Goal: Information Seeking & Learning: Learn about a topic

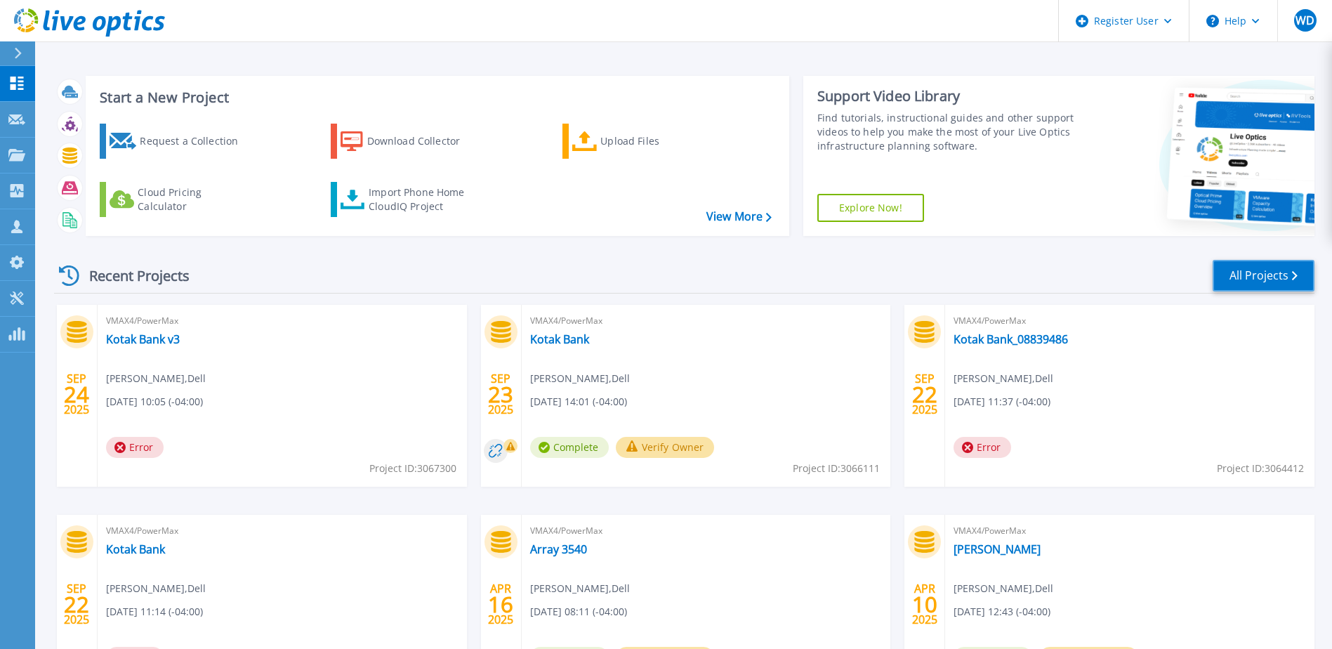
click at [1234, 275] on link "All Projects" at bounding box center [1264, 276] width 102 height 32
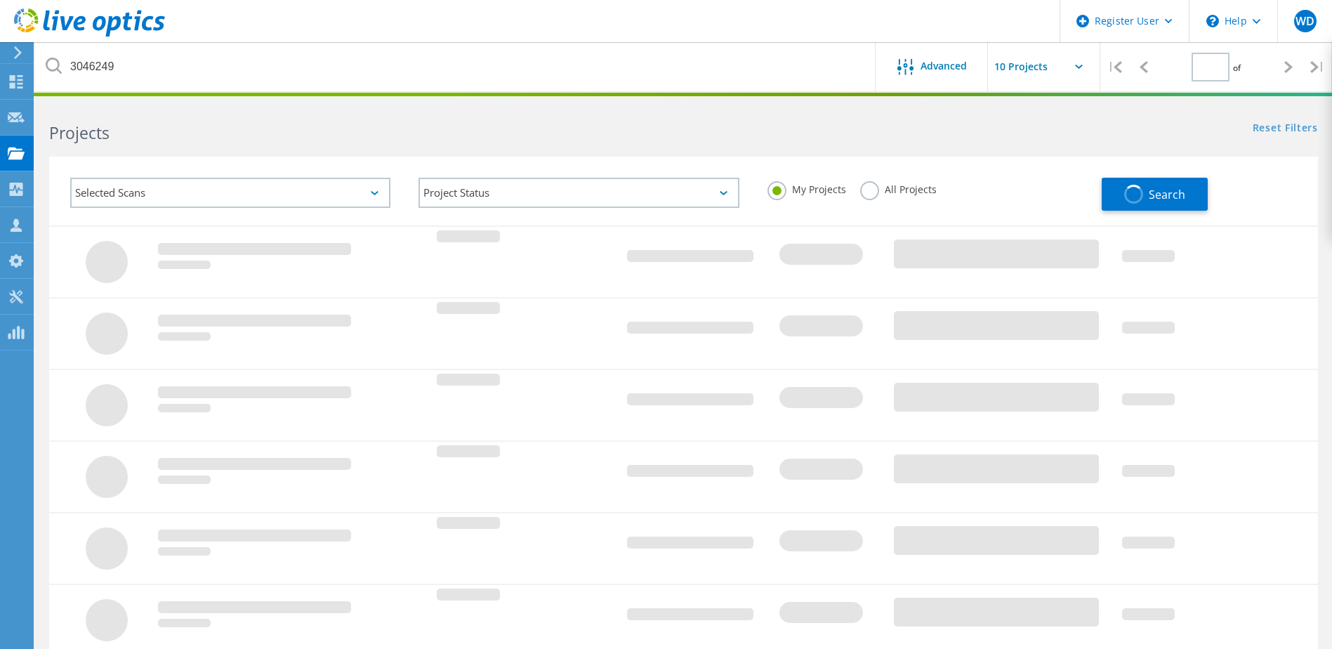
type input "1"
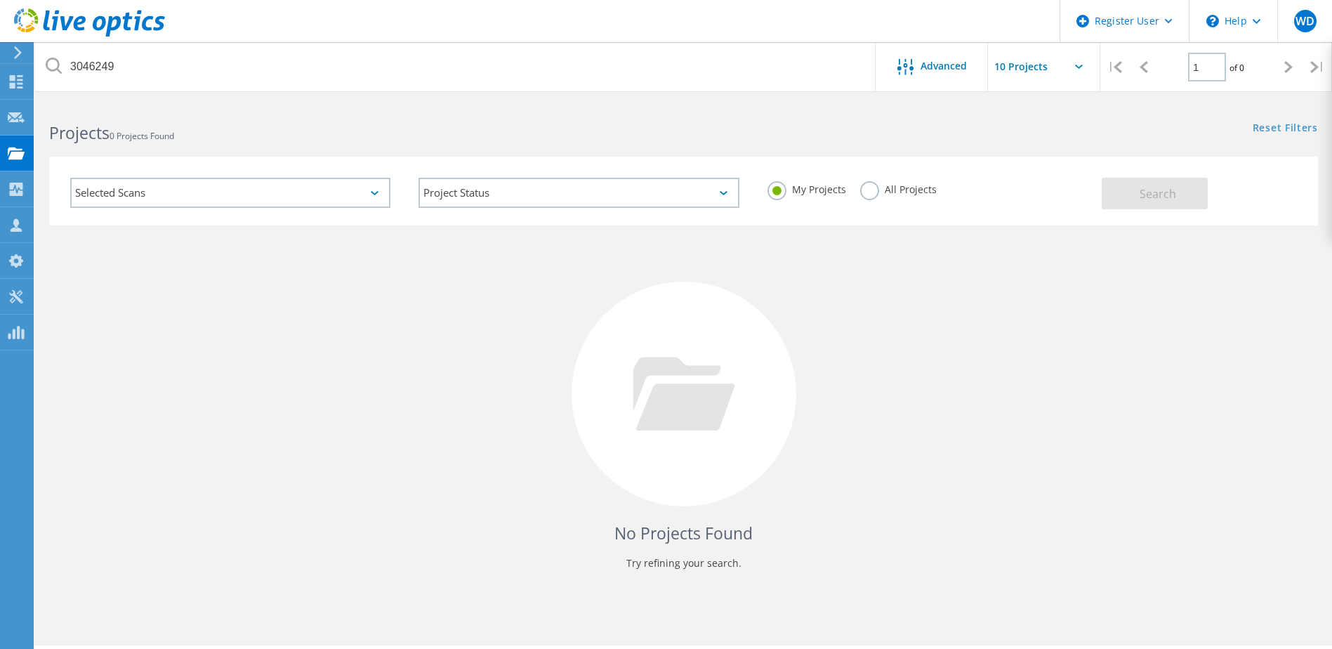
click at [858, 192] on div "My Projects All Projects" at bounding box center [928, 190] width 348 height 52
click at [865, 192] on label "All Projects" at bounding box center [898, 187] width 77 height 13
click at [0, 0] on input "All Projects" at bounding box center [0, 0] width 0 height 0
click at [1140, 184] on button "Search" at bounding box center [1155, 194] width 106 height 32
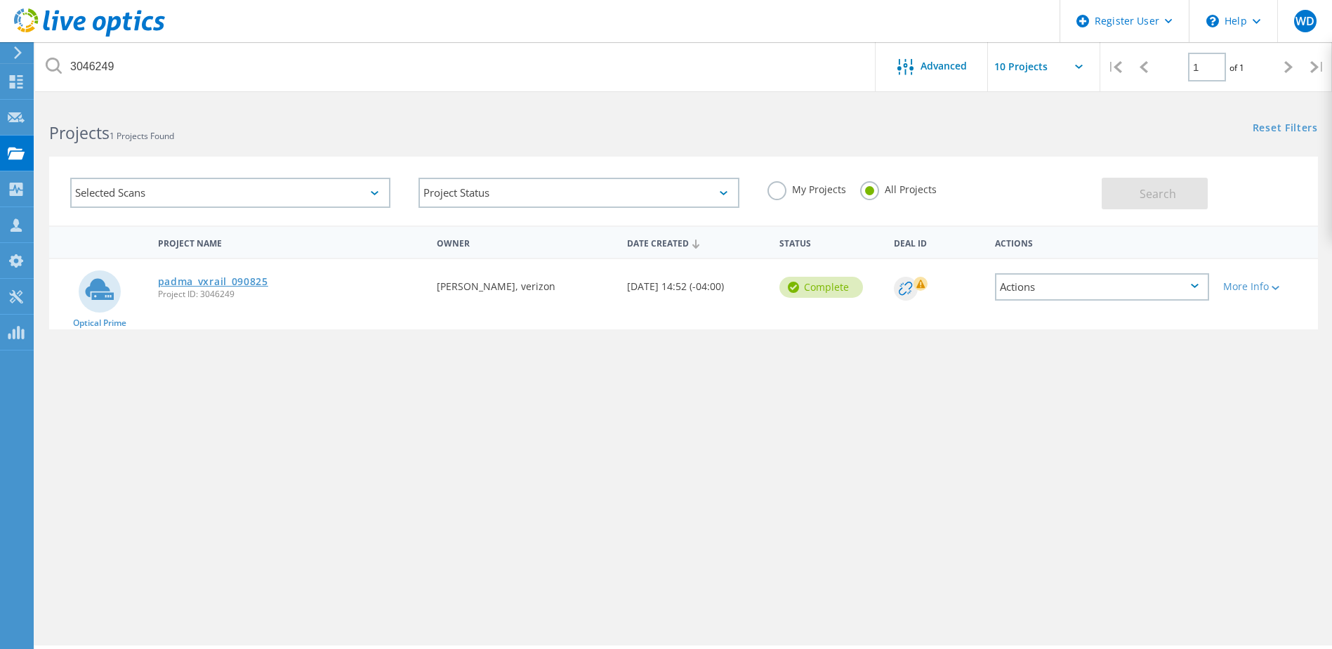
click at [221, 278] on link "padma_vxrail_090825" at bounding box center [213, 282] width 110 height 10
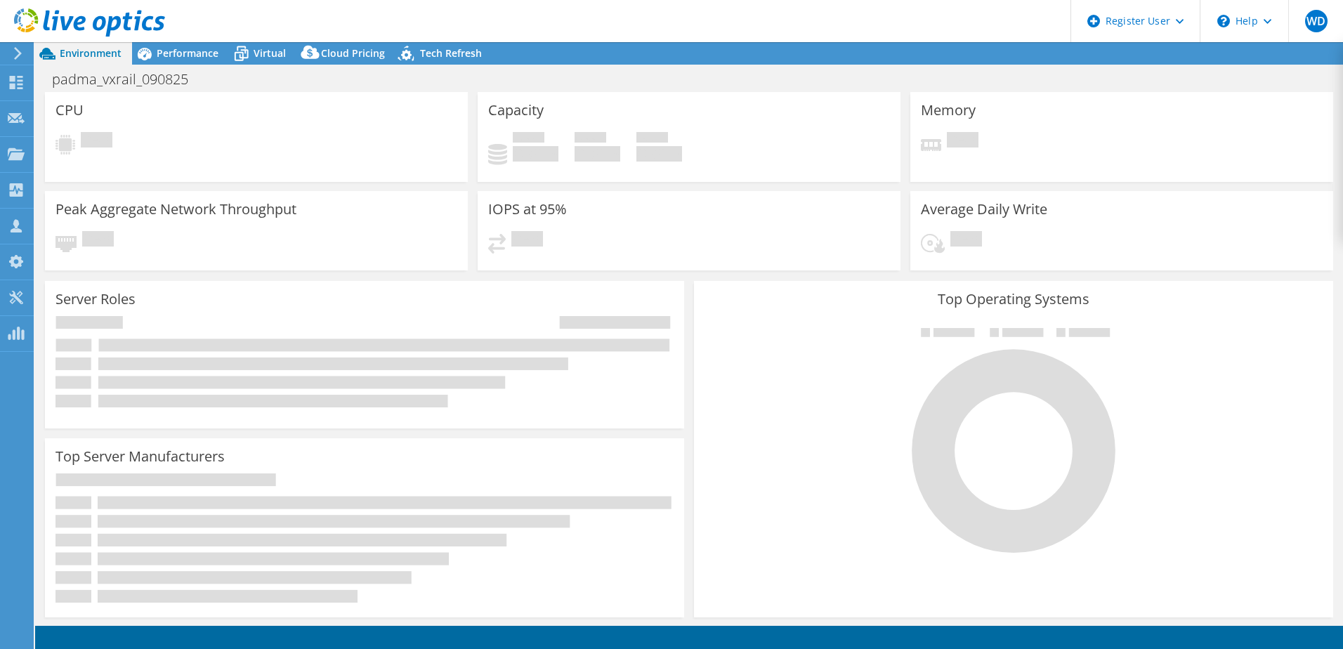
select select "USD"
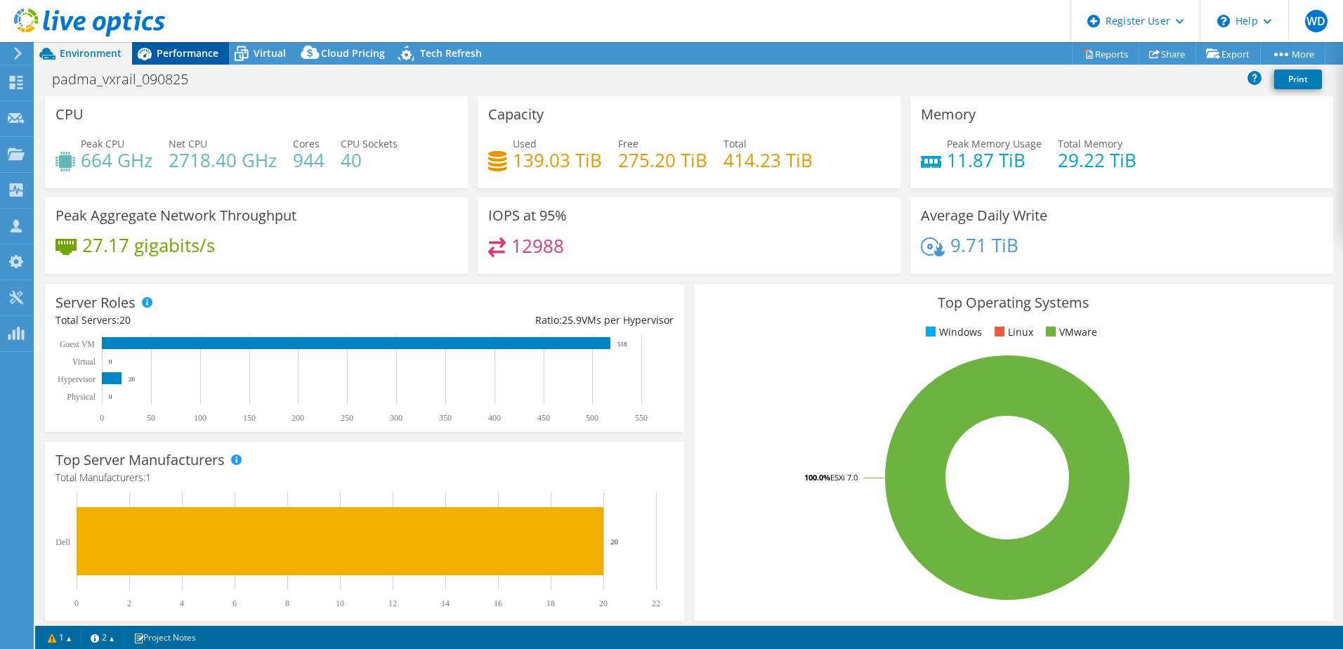
click at [183, 48] on span "Performance" at bounding box center [188, 52] width 62 height 13
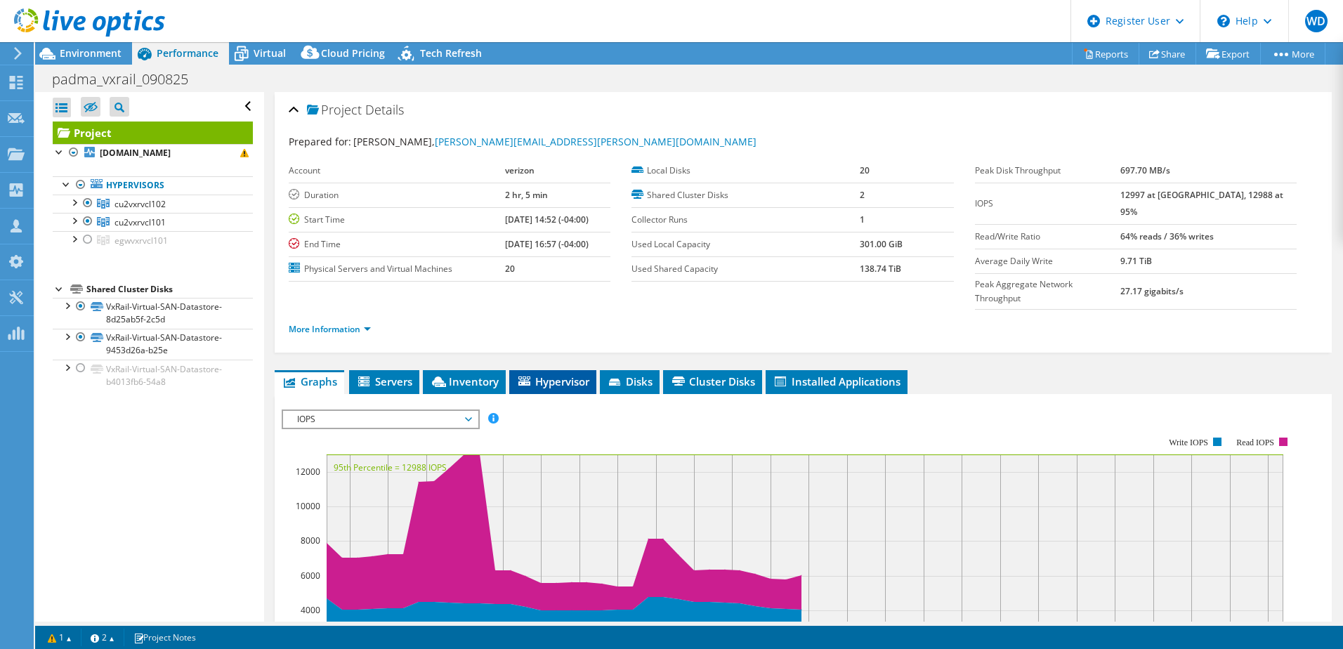
click at [546, 374] on span "Hypervisor" at bounding box center [552, 381] width 73 height 14
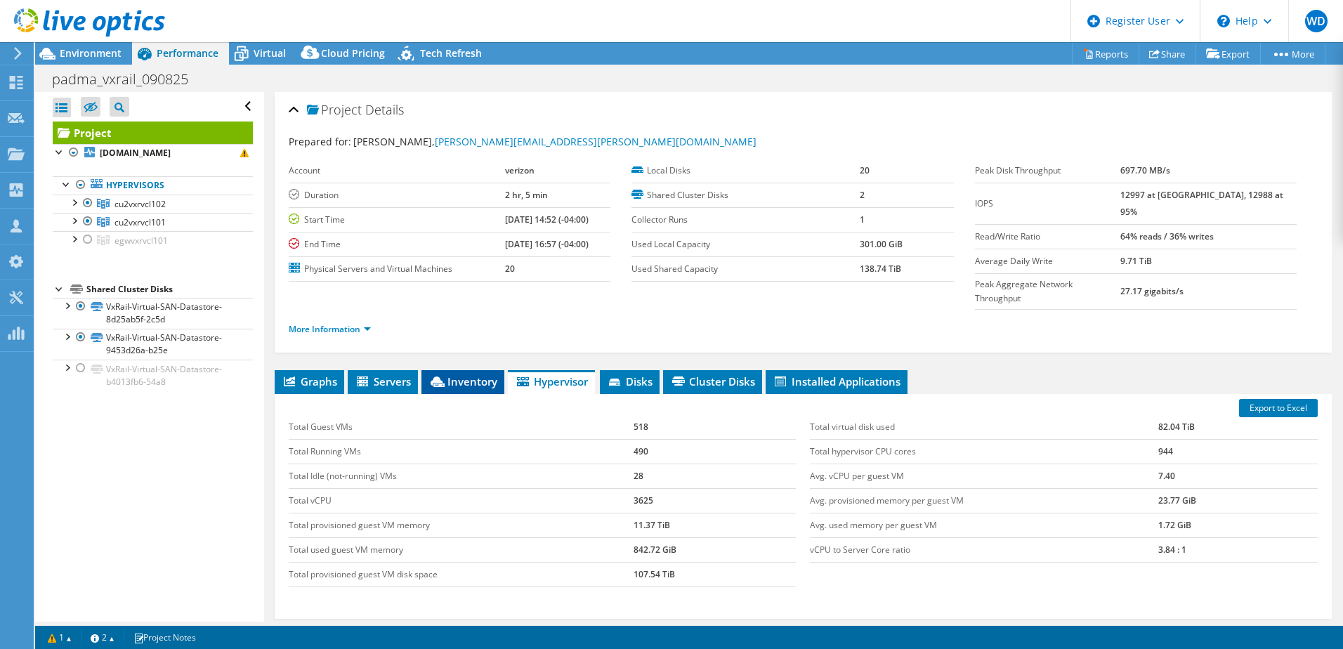
click at [457, 374] on span "Inventory" at bounding box center [462, 381] width 69 height 14
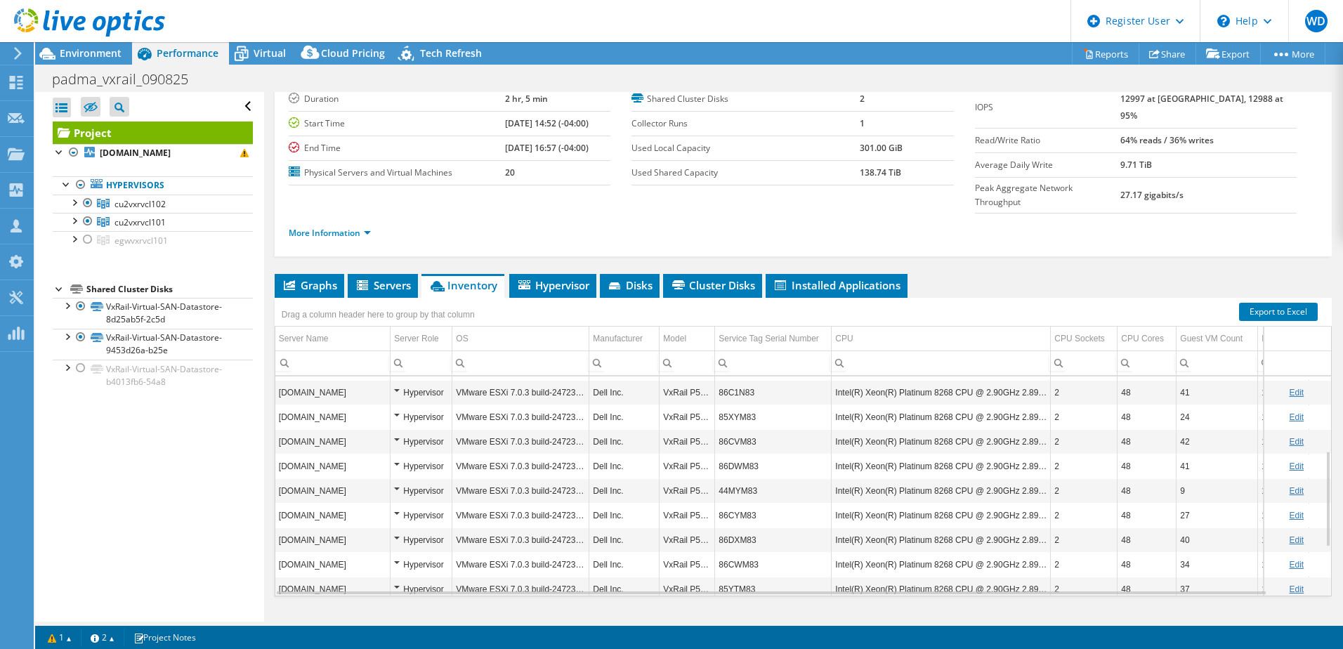
scroll to position [253, 0]
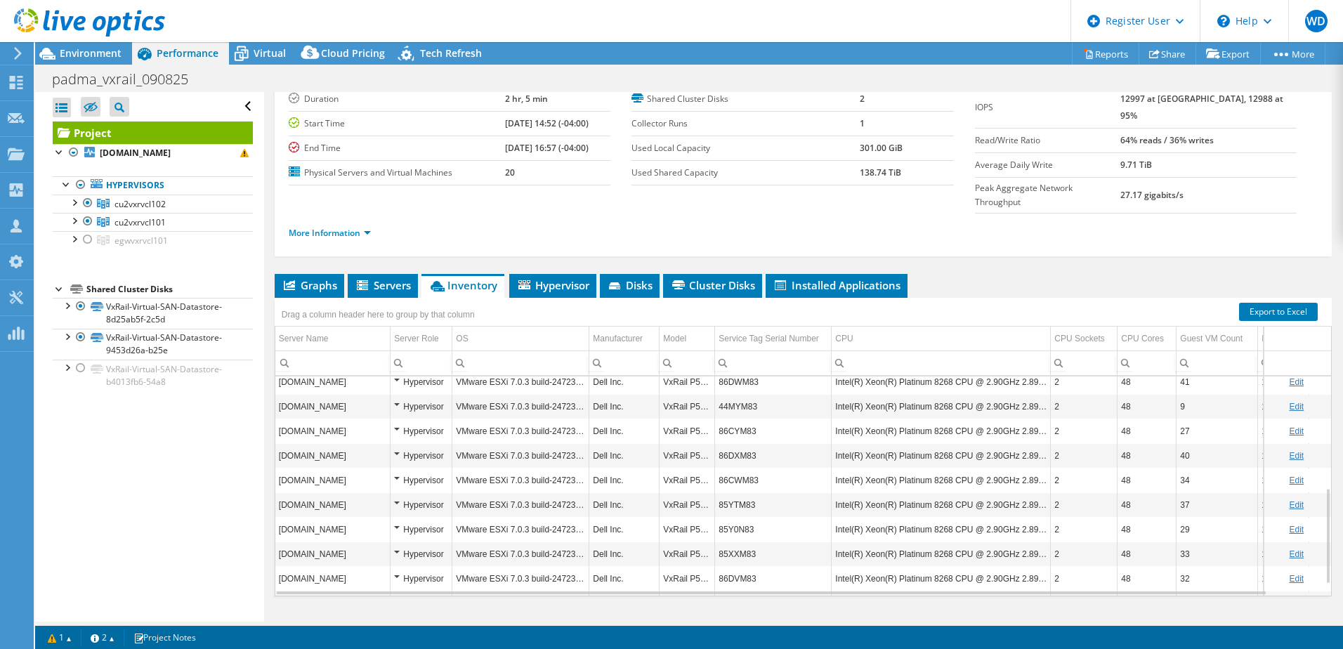
click at [747, 566] on td "86DVM83" at bounding box center [773, 578] width 117 height 25
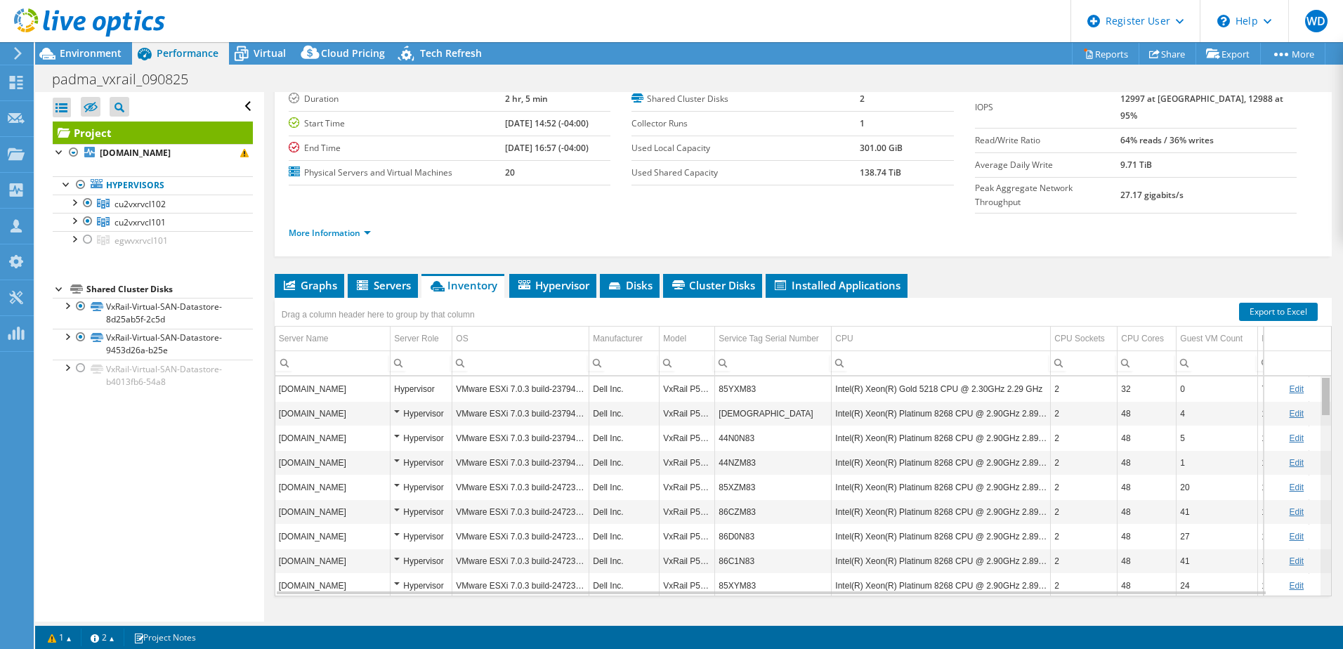
drag, startPoint x: 1316, startPoint y: 413, endPoint x: 1299, endPoint y: 338, distance: 77.0
click at [1299, 338] on body "WD Dell User William Ducker William.Ducker@dell.com Dell My Profile Log Out \n …" at bounding box center [671, 324] width 1343 height 649
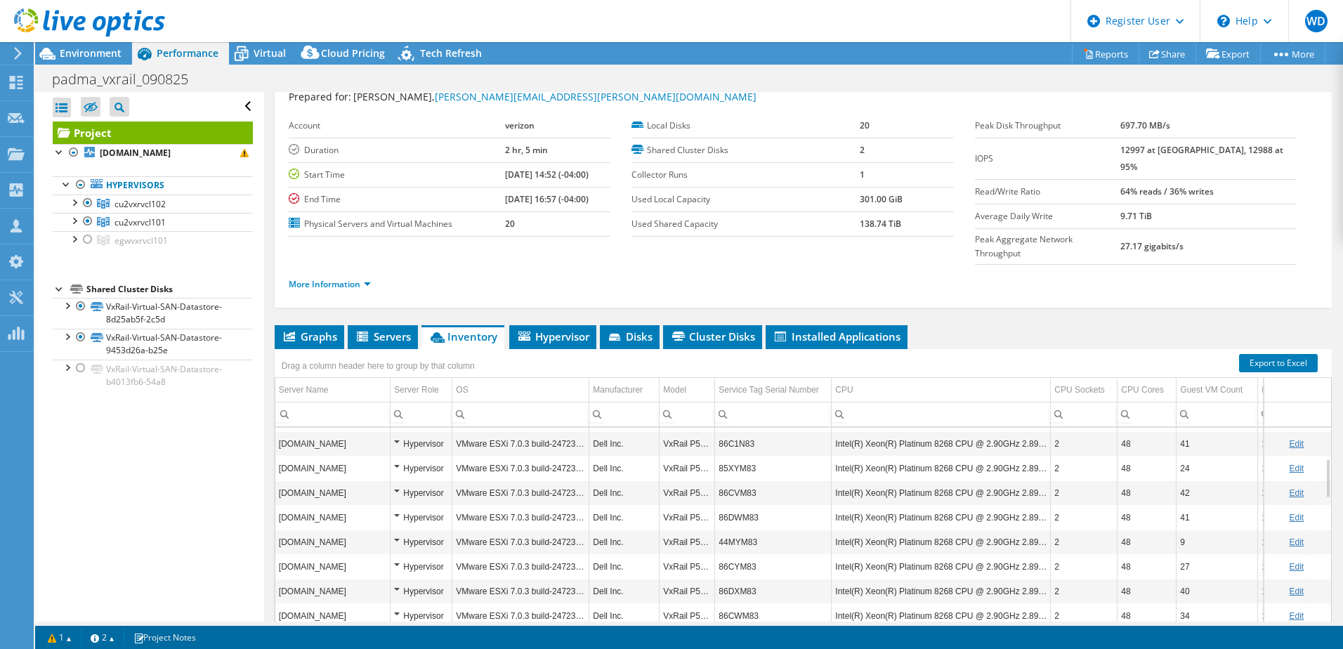
scroll to position [51, 0]
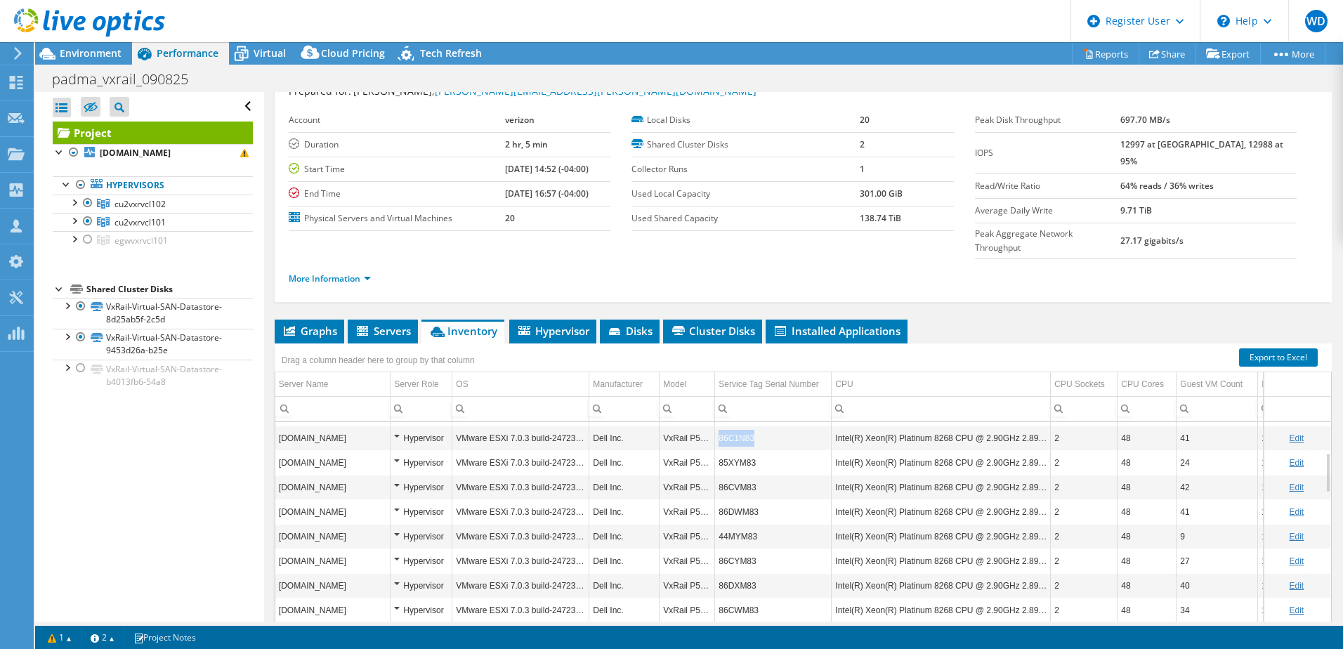
drag, startPoint x: 720, startPoint y: 414, endPoint x: 752, endPoint y: 413, distance: 32.3
click at [752, 426] on td "86C1N83" at bounding box center [773, 438] width 117 height 25
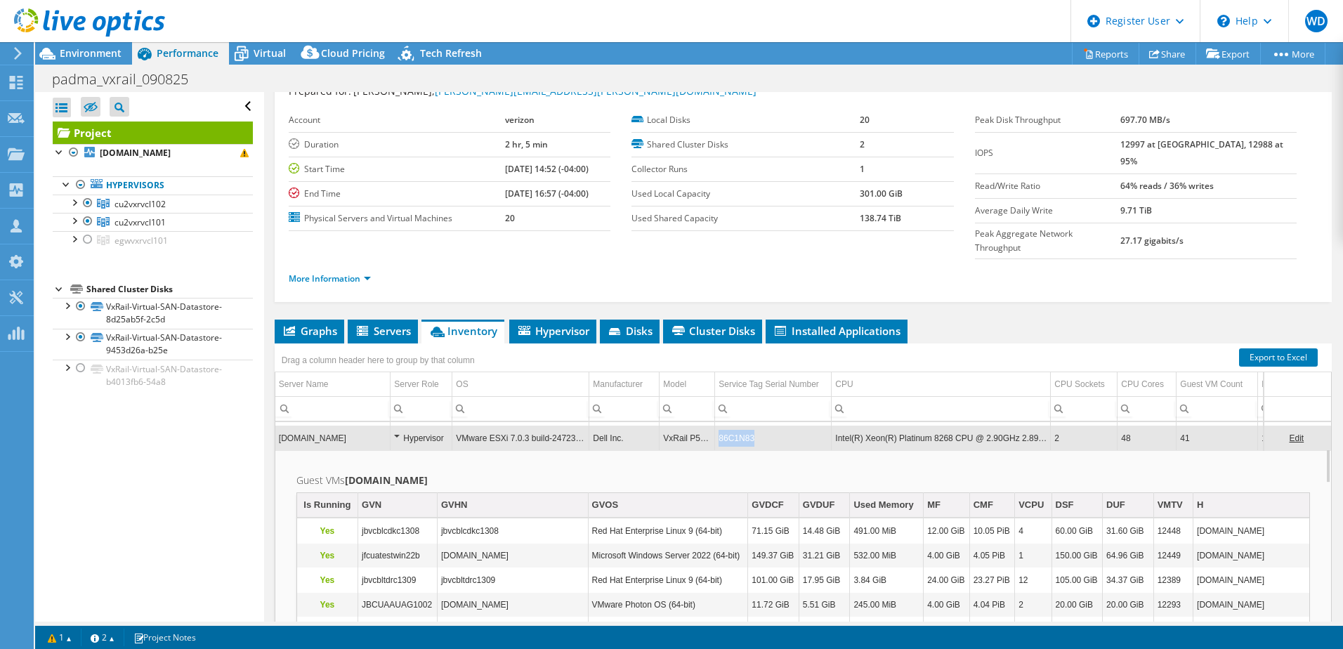
drag, startPoint x: 754, startPoint y: 411, endPoint x: 721, endPoint y: 420, distance: 34.2
click at [721, 426] on td "86C1N83" at bounding box center [773, 438] width 117 height 25
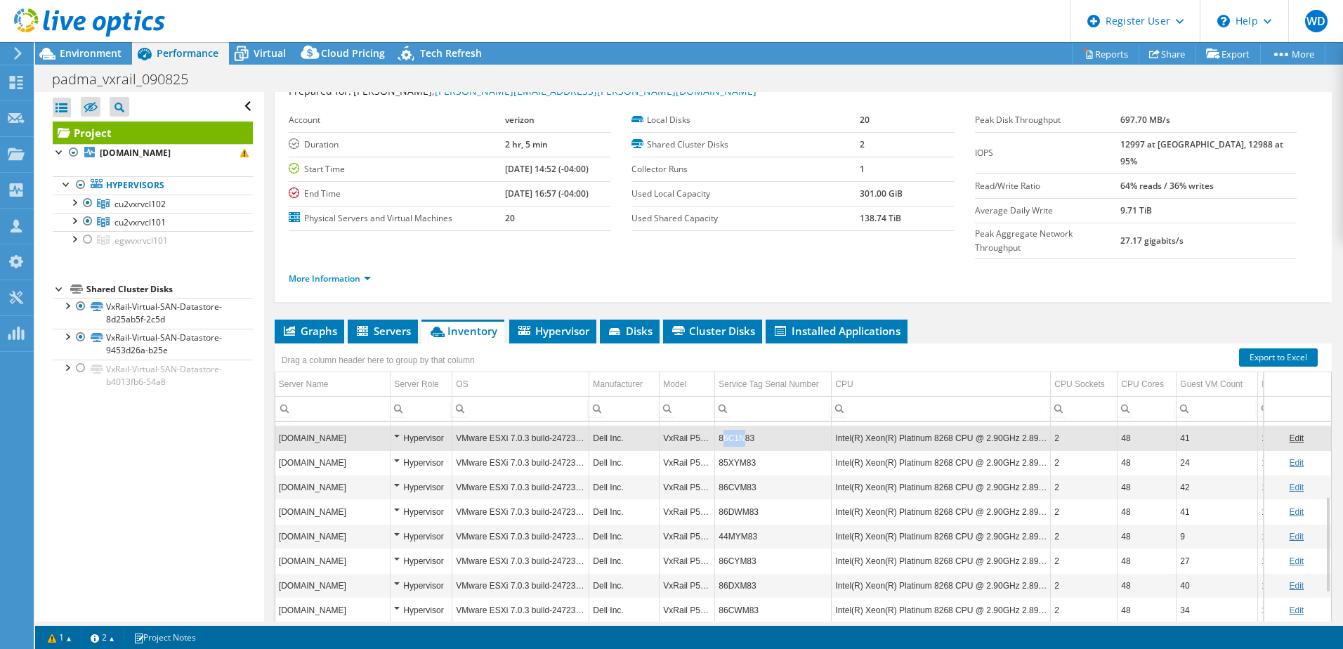
drag, startPoint x: 721, startPoint y: 409, endPoint x: 742, endPoint y: 415, distance: 21.8
click at [742, 426] on td "86C1N83" at bounding box center [773, 438] width 117 height 25
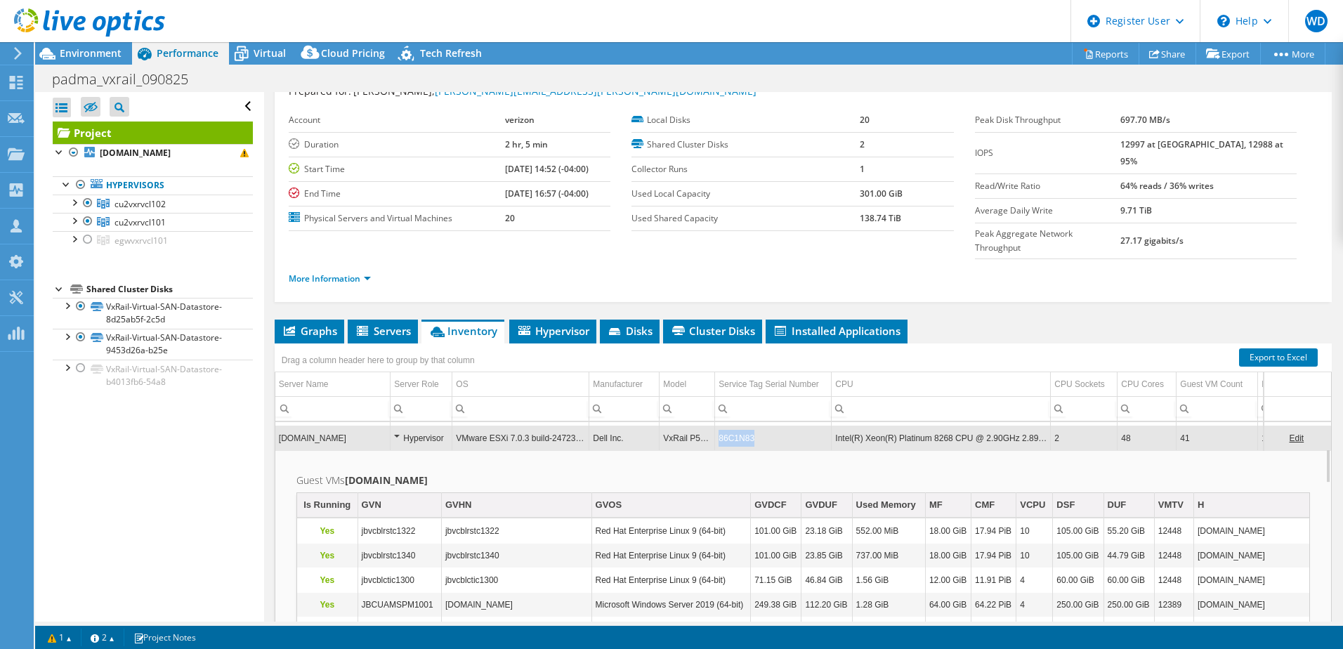
drag, startPoint x: 719, startPoint y: 412, endPoint x: 755, endPoint y: 414, distance: 35.8
click at [755, 426] on td "86C1N83" at bounding box center [773, 438] width 117 height 25
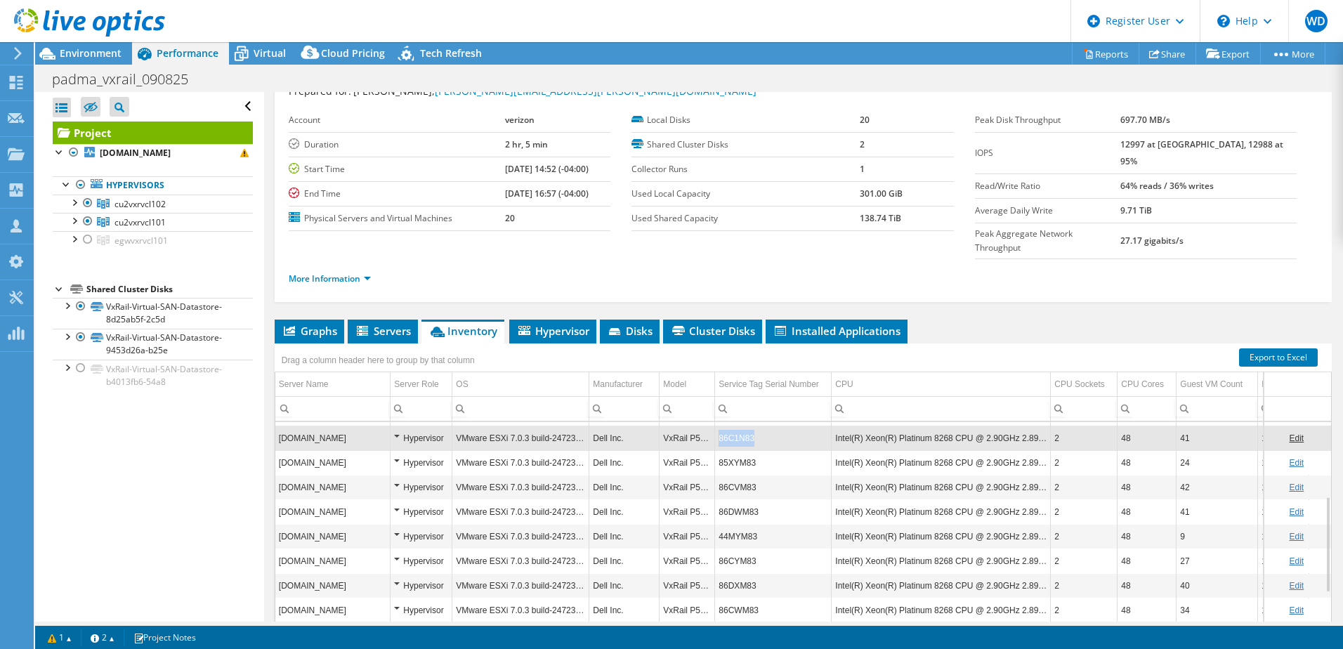
drag, startPoint x: 759, startPoint y: 407, endPoint x: 719, endPoint y: 416, distance: 41.1
click at [719, 426] on td "86C1N83" at bounding box center [773, 438] width 117 height 25
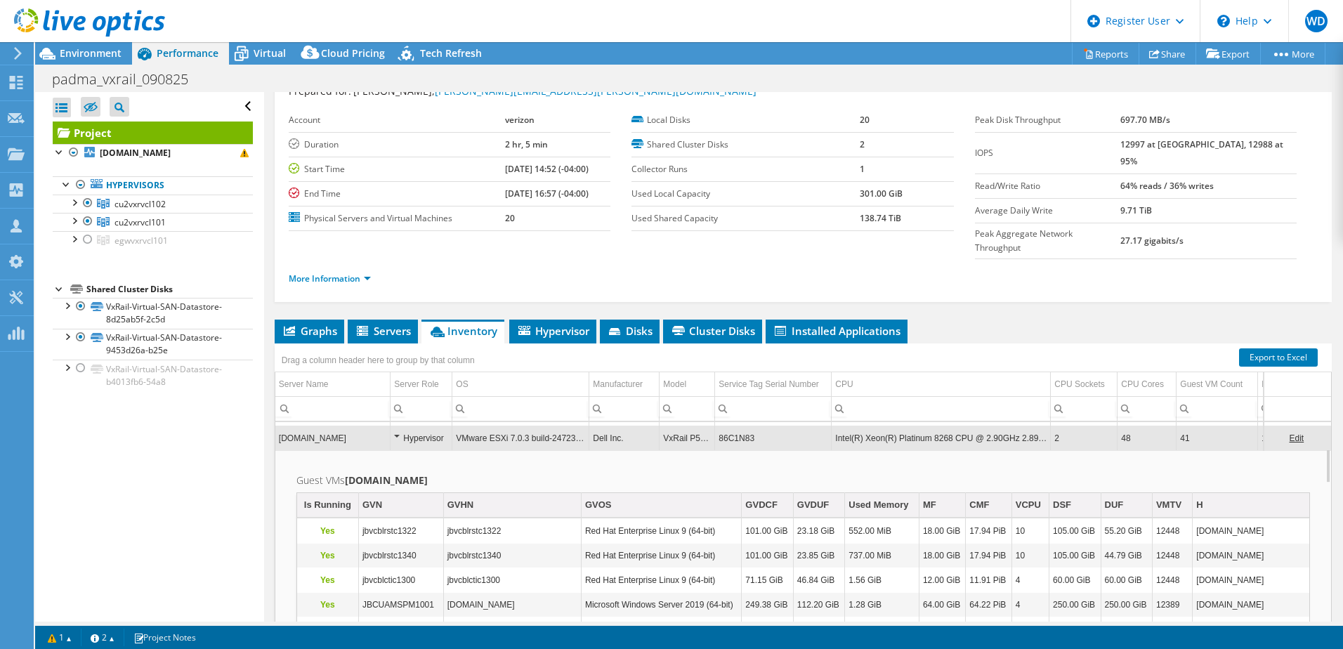
drag, startPoint x: 732, startPoint y: 409, endPoint x: 754, endPoint y: 454, distance: 50.6
click at [754, 472] on h2 "Guest VMs cu2vxr101ah.ibx.jetblue.com" at bounding box center [802, 480] width 1013 height 17
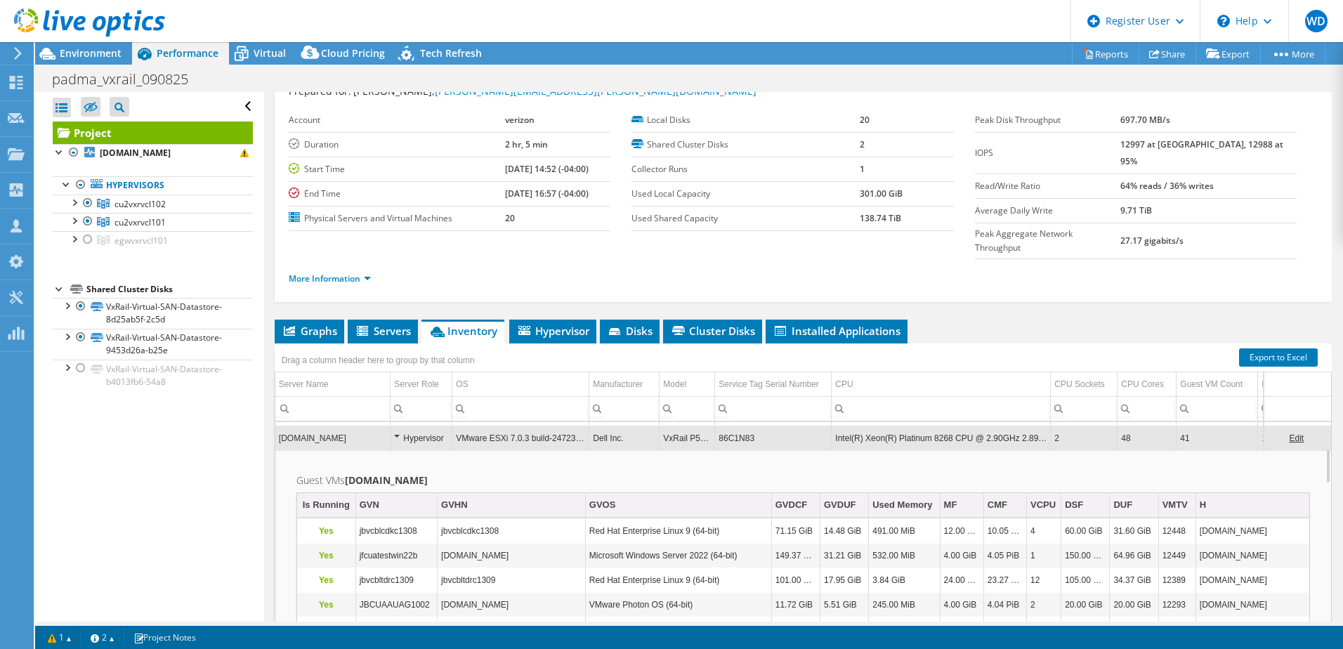
click at [482, 324] on span "Inventory" at bounding box center [462, 331] width 69 height 14
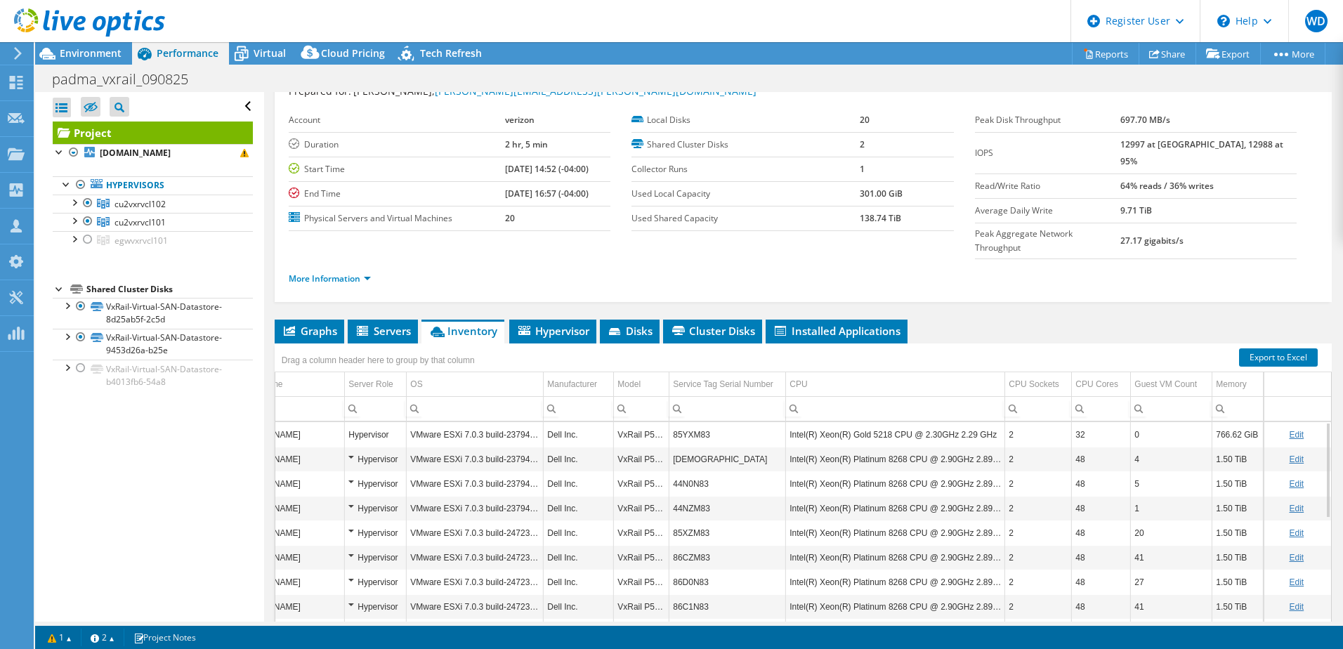
scroll to position [0, 56]
drag, startPoint x: 803, startPoint y: 610, endPoint x: 920, endPoint y: 596, distance: 118.1
click at [920, 596] on body "WD Dell User William Ducker William.Ducker@dell.com Dell My Profile Log Out \n …" at bounding box center [671, 324] width 1343 height 649
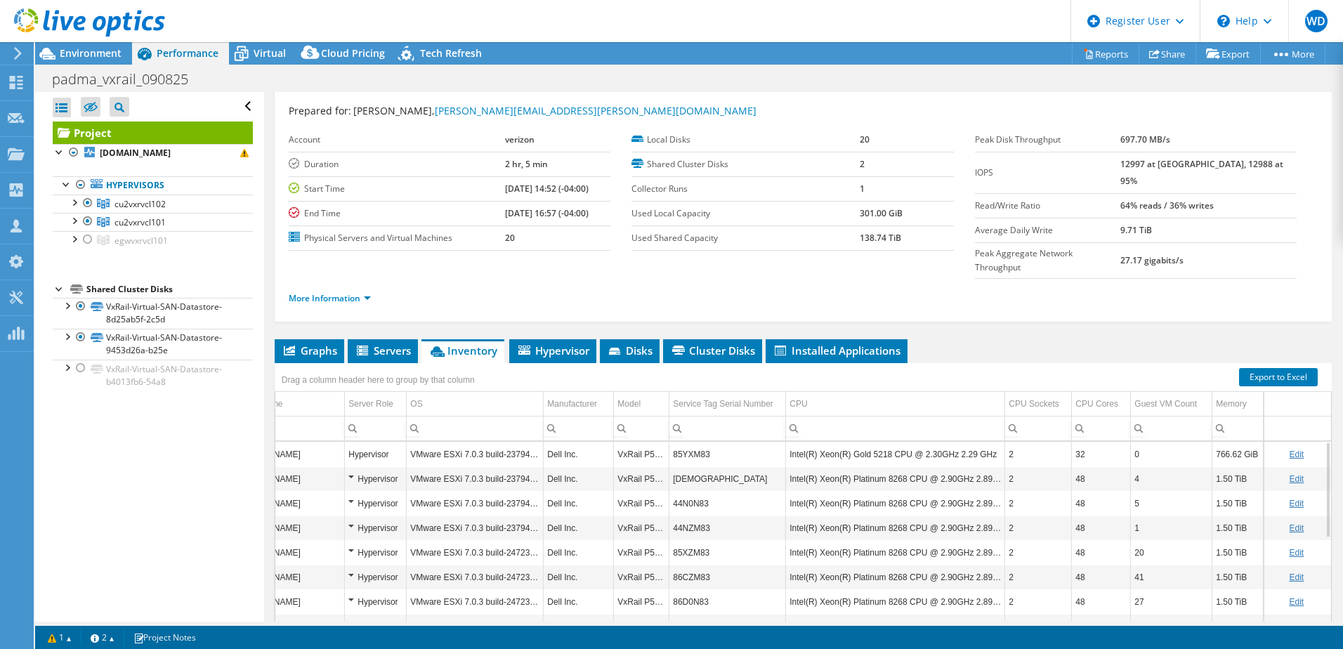
scroll to position [0, 0]
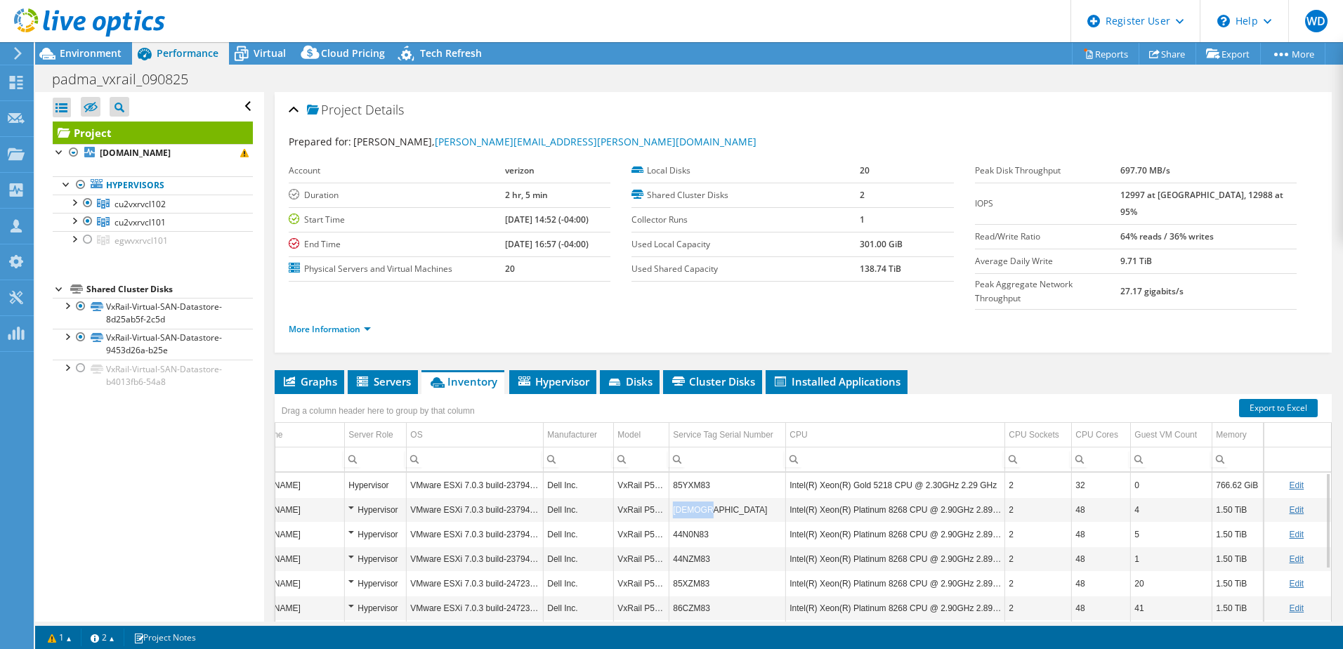
drag, startPoint x: 701, startPoint y: 483, endPoint x: 663, endPoint y: 483, distance: 37.9
click at [669, 497] on td "44MZM83" at bounding box center [727, 509] width 117 height 25
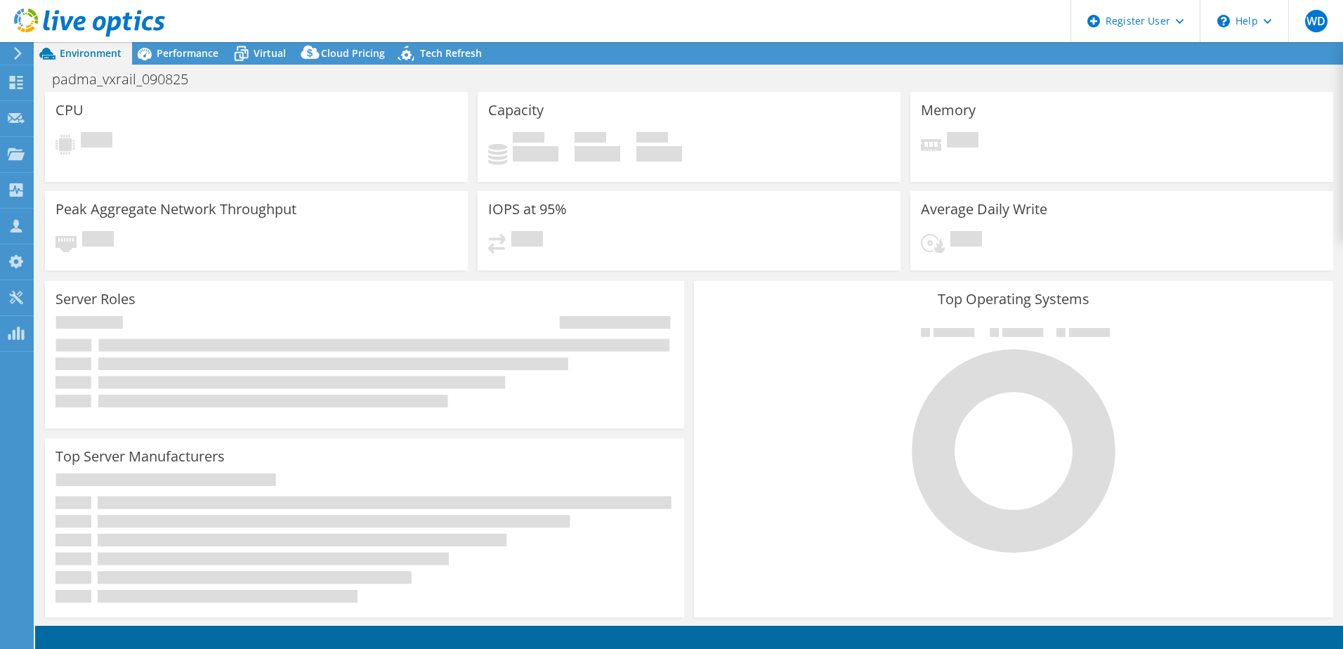
select select "USD"
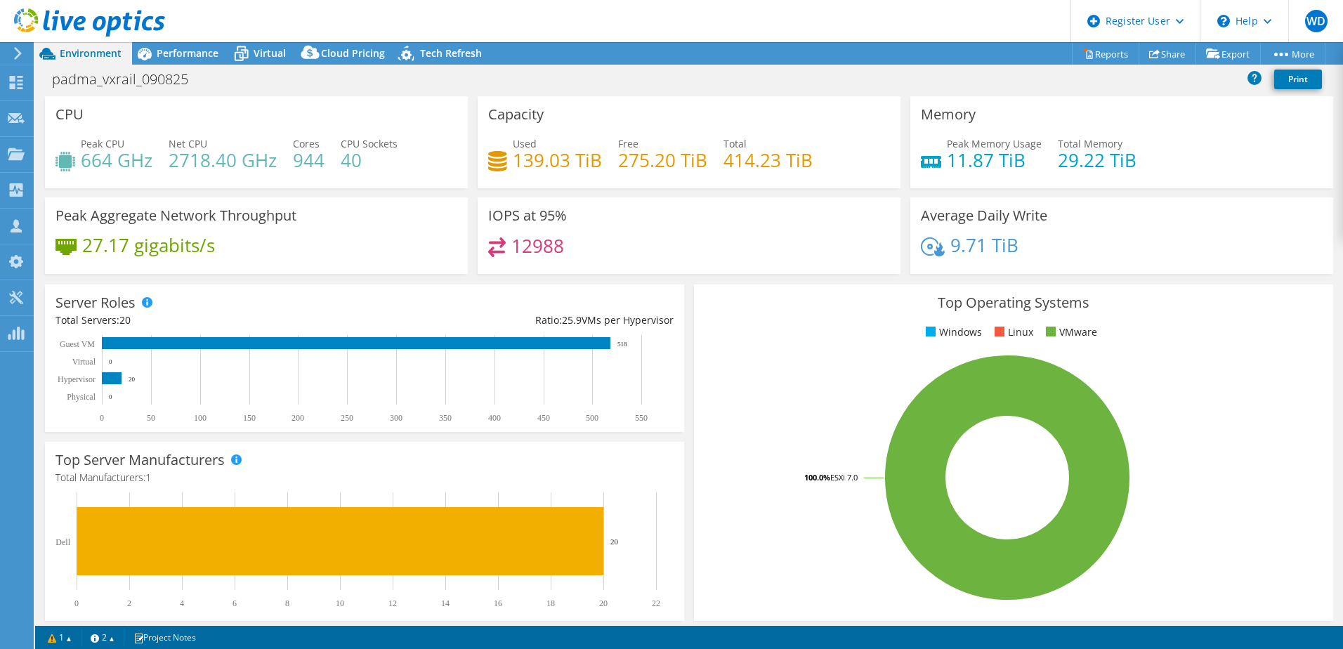
click at [1047, 155] on div "Peak Memory Usage 11.87 TiB Total Memory 29.22 TiB" at bounding box center [1122, 159] width 402 height 46
drag, startPoint x: 1049, startPoint y: 163, endPoint x: 1098, endPoint y: 161, distance: 48.5
click at [1098, 161] on h4 "29.22 TiB" at bounding box center [1097, 159] width 79 height 15
click at [257, 53] on span "Virtual" at bounding box center [270, 52] width 32 height 13
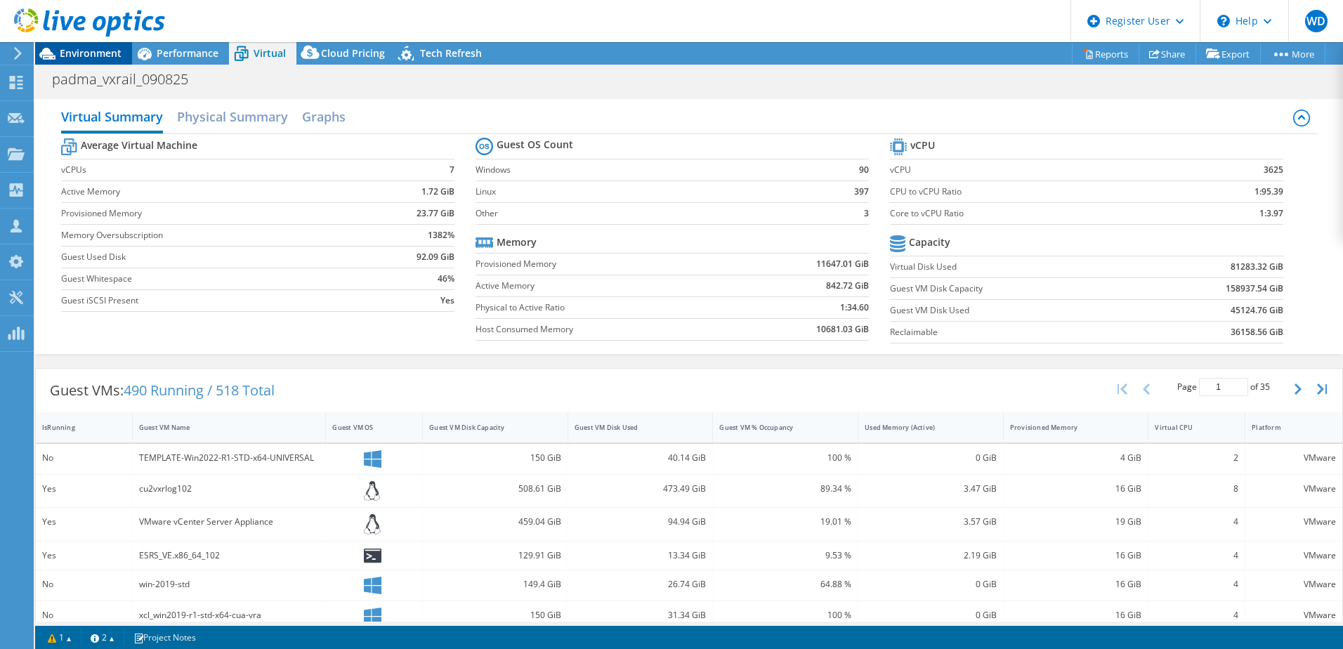
click at [99, 50] on span "Environment" at bounding box center [91, 52] width 62 height 13
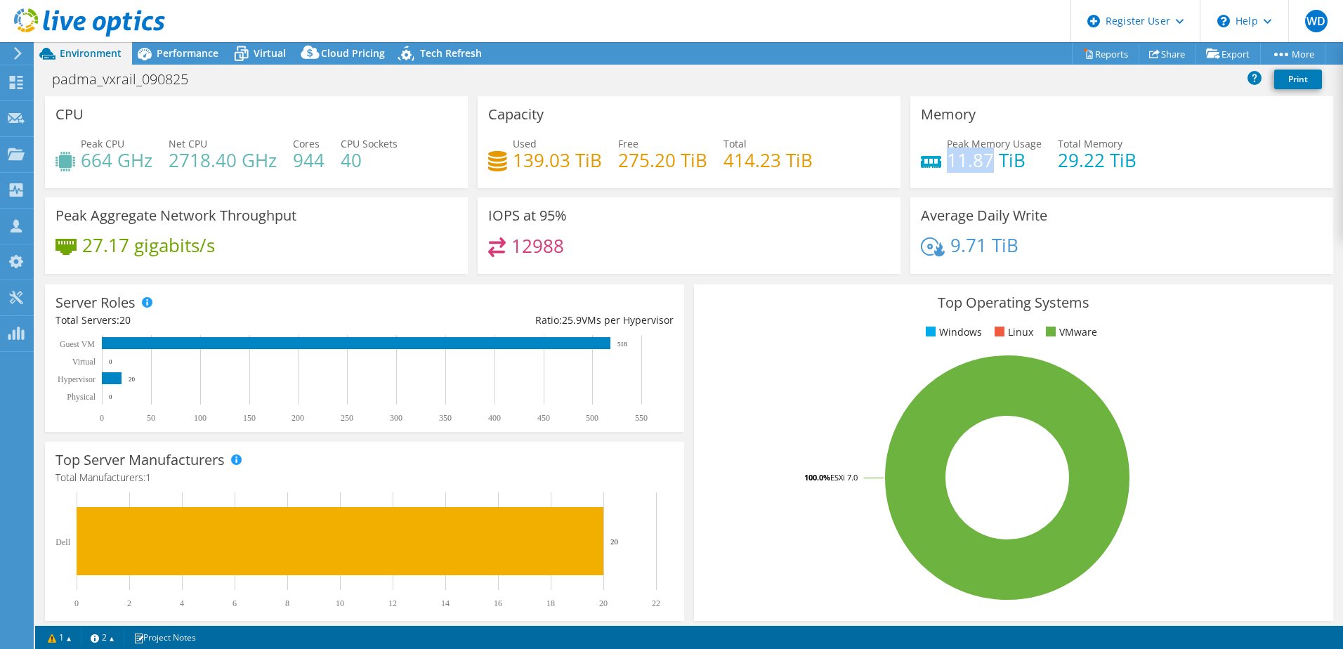
drag, startPoint x: 945, startPoint y: 165, endPoint x: 981, endPoint y: 164, distance: 36.5
click at [981, 164] on h4 "11.87 TiB" at bounding box center [994, 159] width 95 height 15
click at [265, 55] on span "Virtual" at bounding box center [270, 52] width 32 height 13
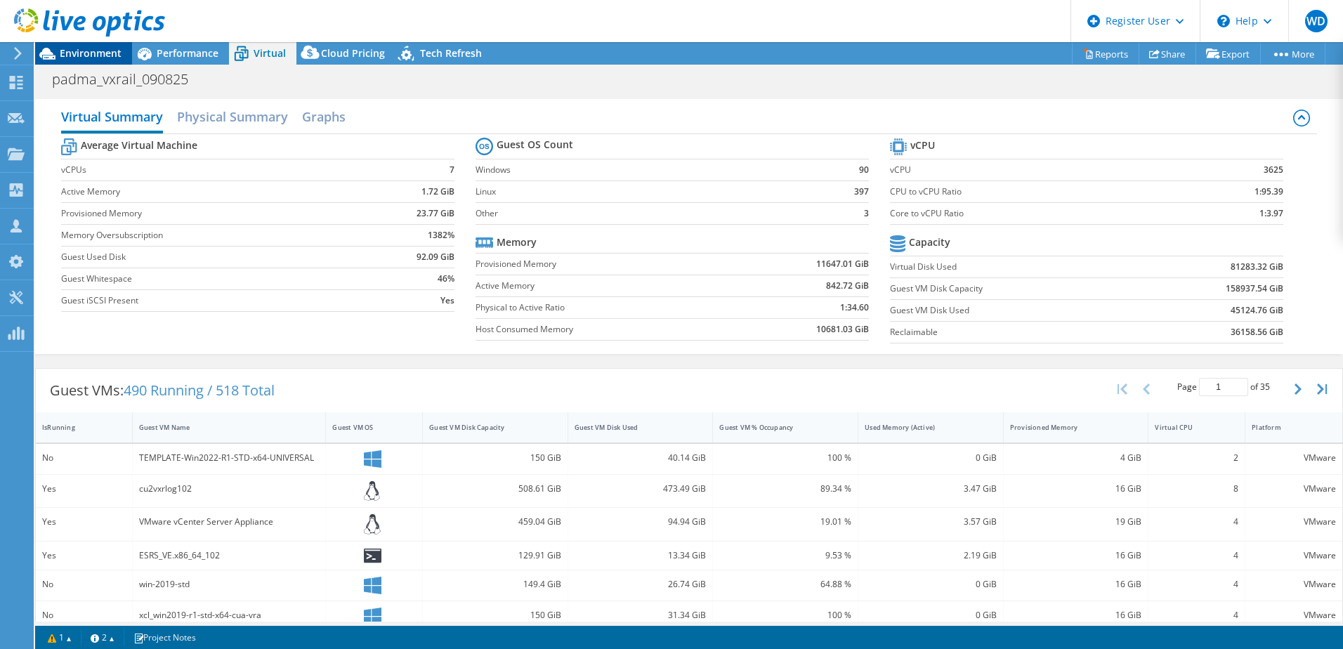
click at [112, 58] on span "Environment" at bounding box center [91, 52] width 62 height 13
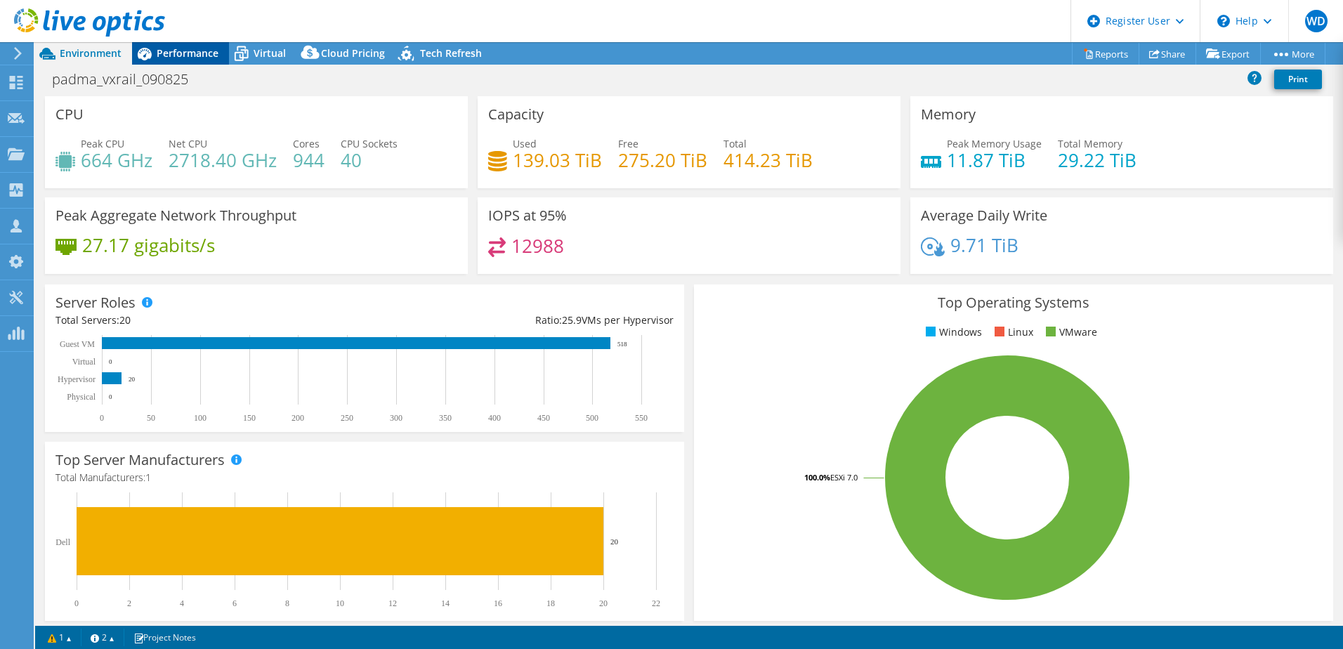
click at [194, 51] on span "Performance" at bounding box center [188, 52] width 62 height 13
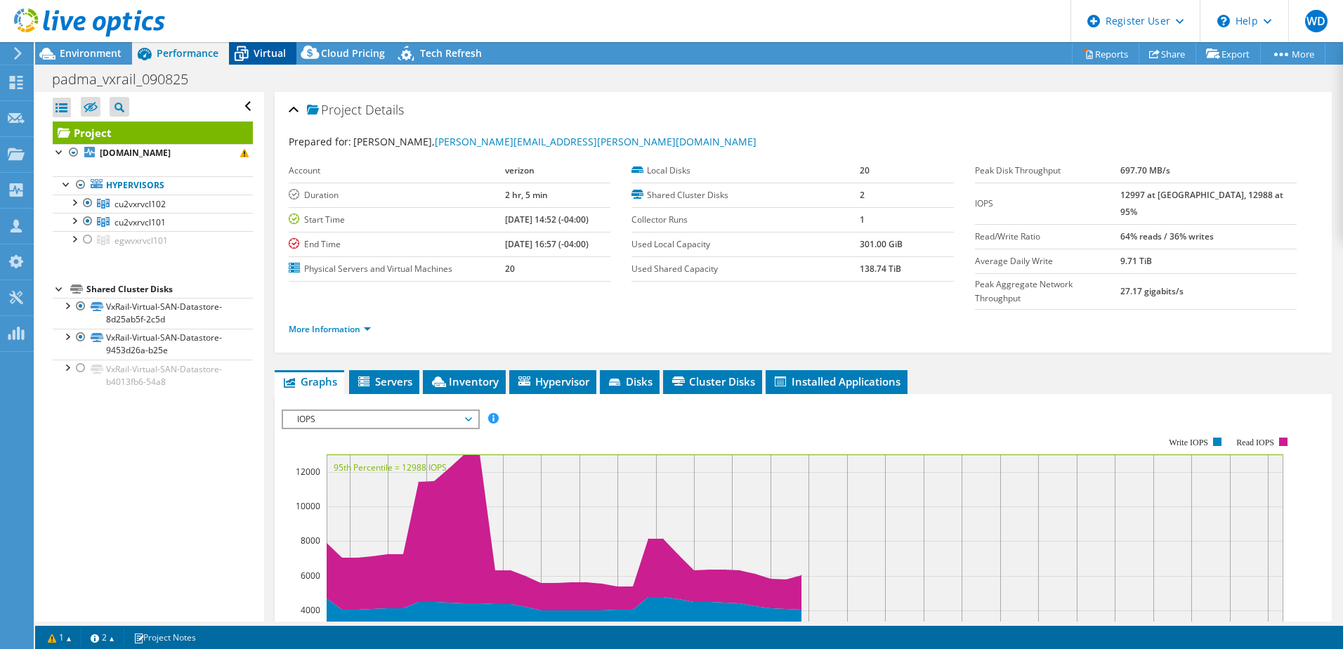
click at [246, 55] on icon at bounding box center [241, 53] width 25 height 25
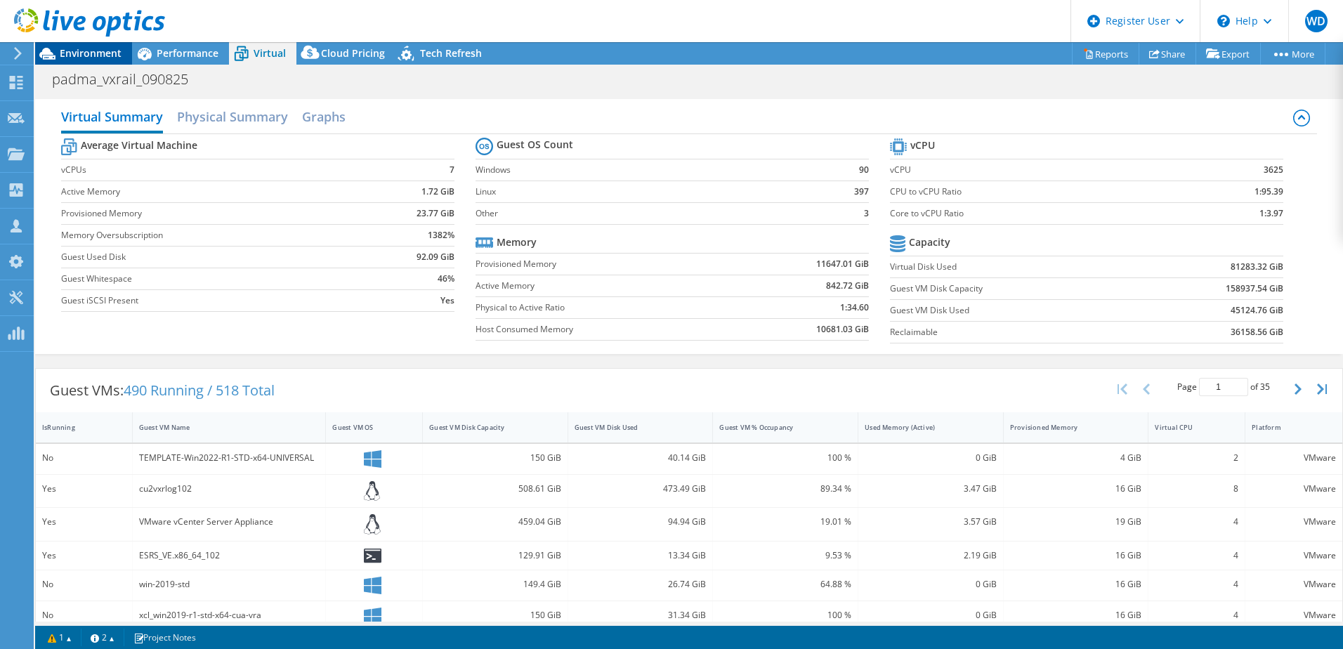
click at [106, 51] on span "Environment" at bounding box center [91, 52] width 62 height 13
